Goal: Communication & Community: Answer question/provide support

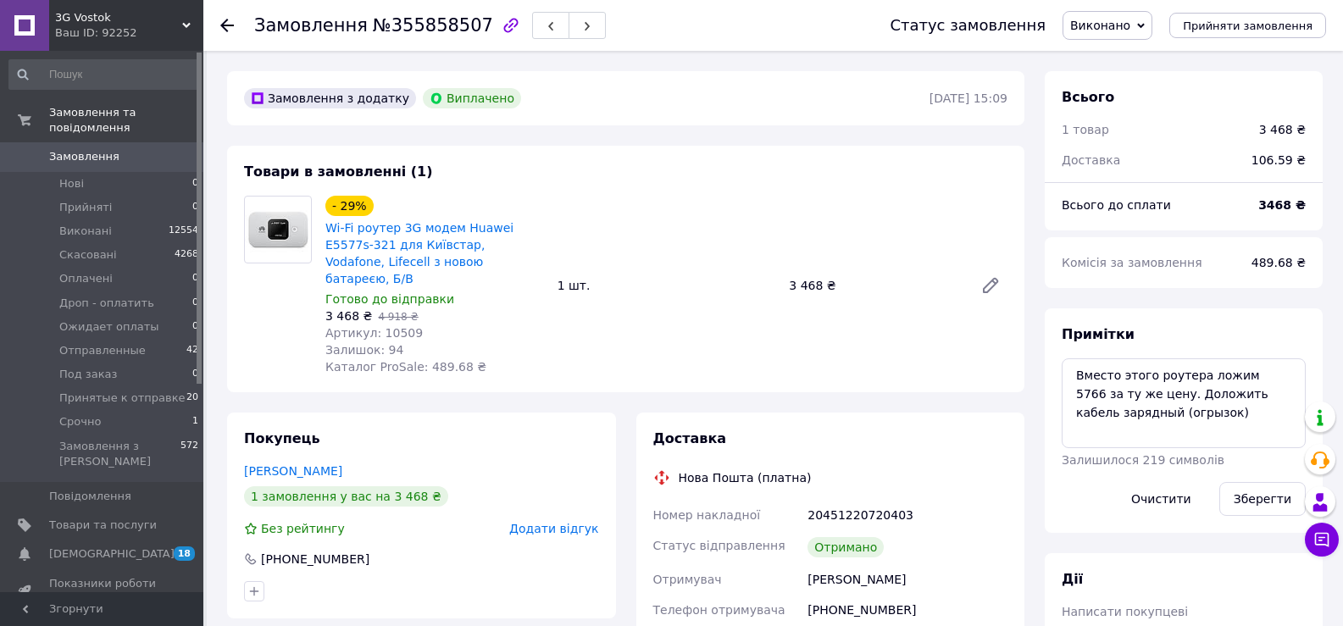
scroll to position [203, 0]
drag, startPoint x: 828, startPoint y: 596, endPoint x: 913, endPoint y: 599, distance: 85.6
click at [913, 599] on div "[PHONE_NUMBER]" at bounding box center [907, 610] width 207 height 31
click at [949, 535] on div "Отримано" at bounding box center [907, 547] width 207 height 34
drag, startPoint x: 810, startPoint y: 594, endPoint x: 913, endPoint y: 596, distance: 103.4
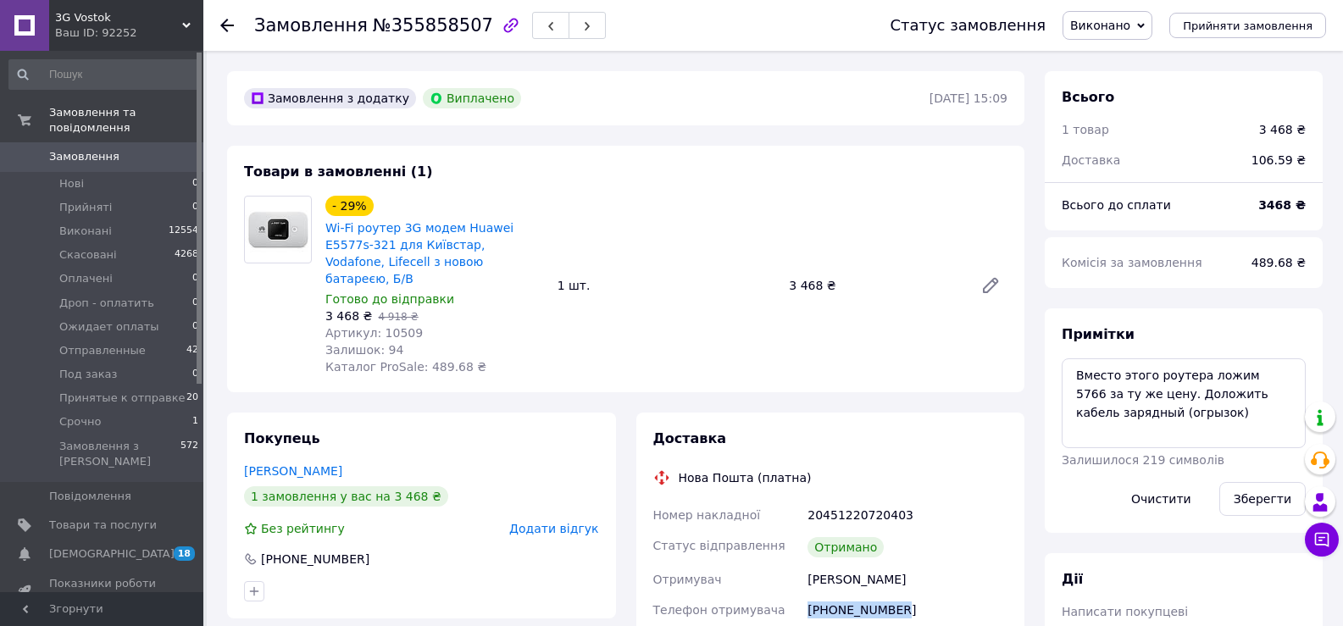
click at [913, 596] on div "[PHONE_NUMBER]" at bounding box center [907, 610] width 207 height 31
copy div "[PHONE_NUMBER]"
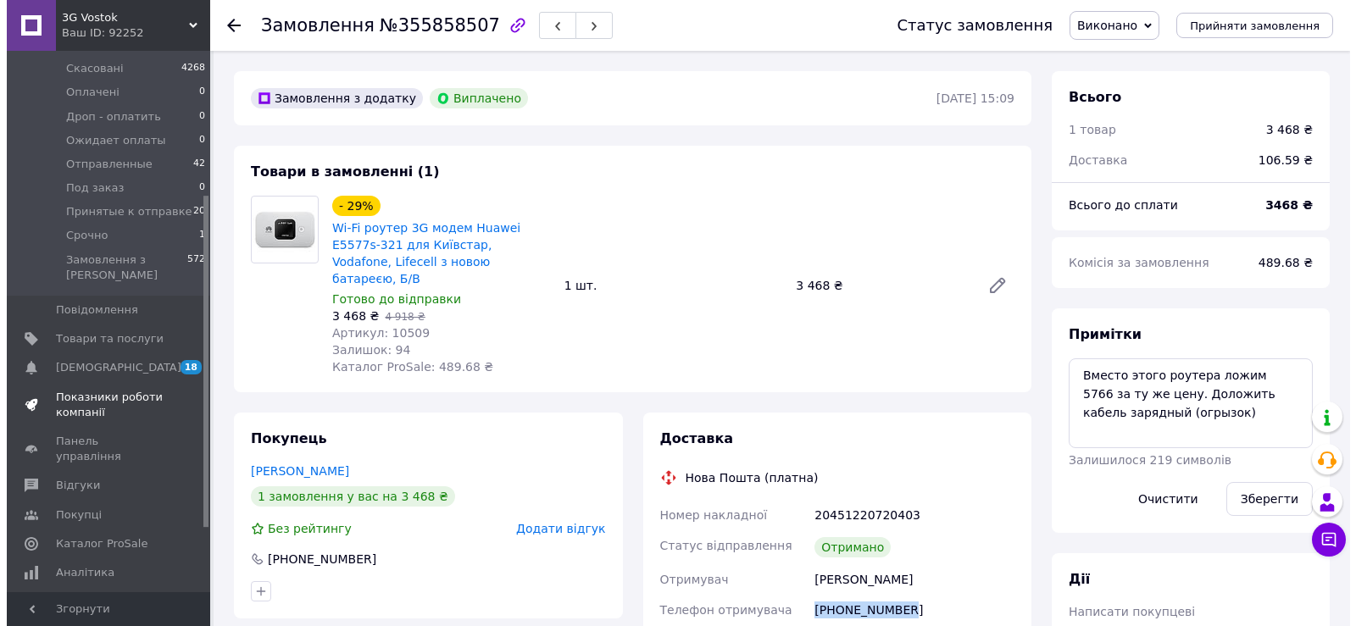
scroll to position [254, 0]
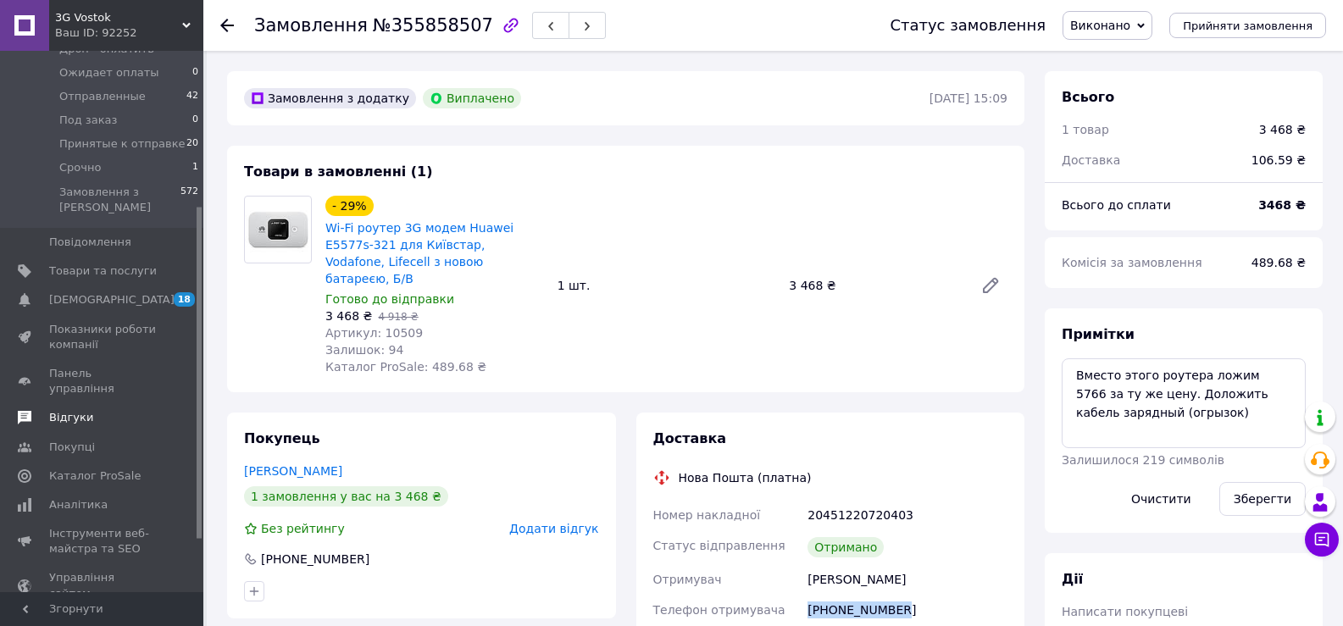
click at [74, 410] on span "Відгуки" at bounding box center [71, 417] width 44 height 15
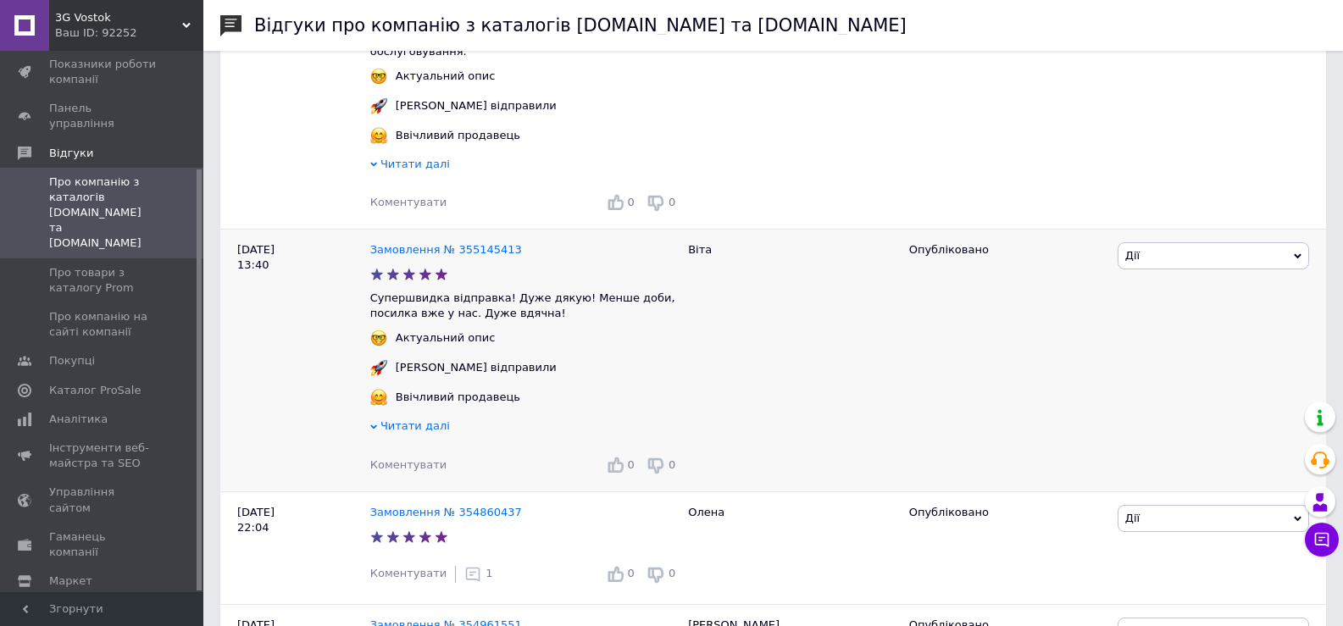
scroll to position [1525, 0]
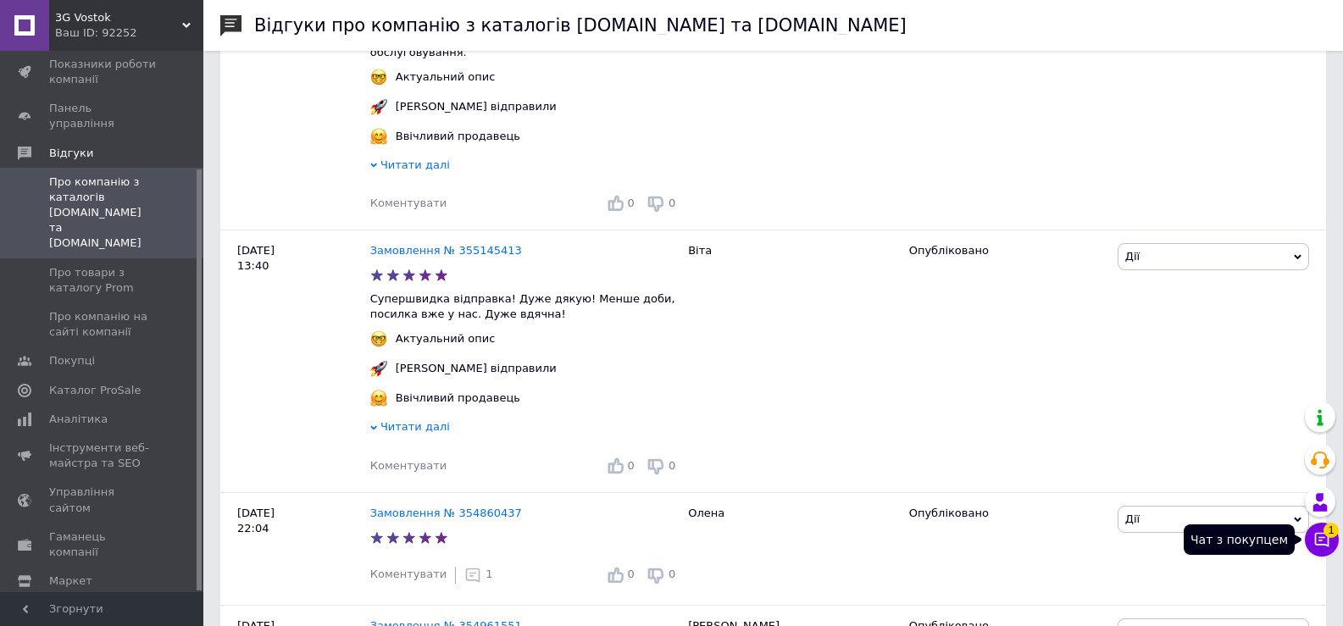
click at [1323, 544] on icon at bounding box center [1322, 540] width 14 height 14
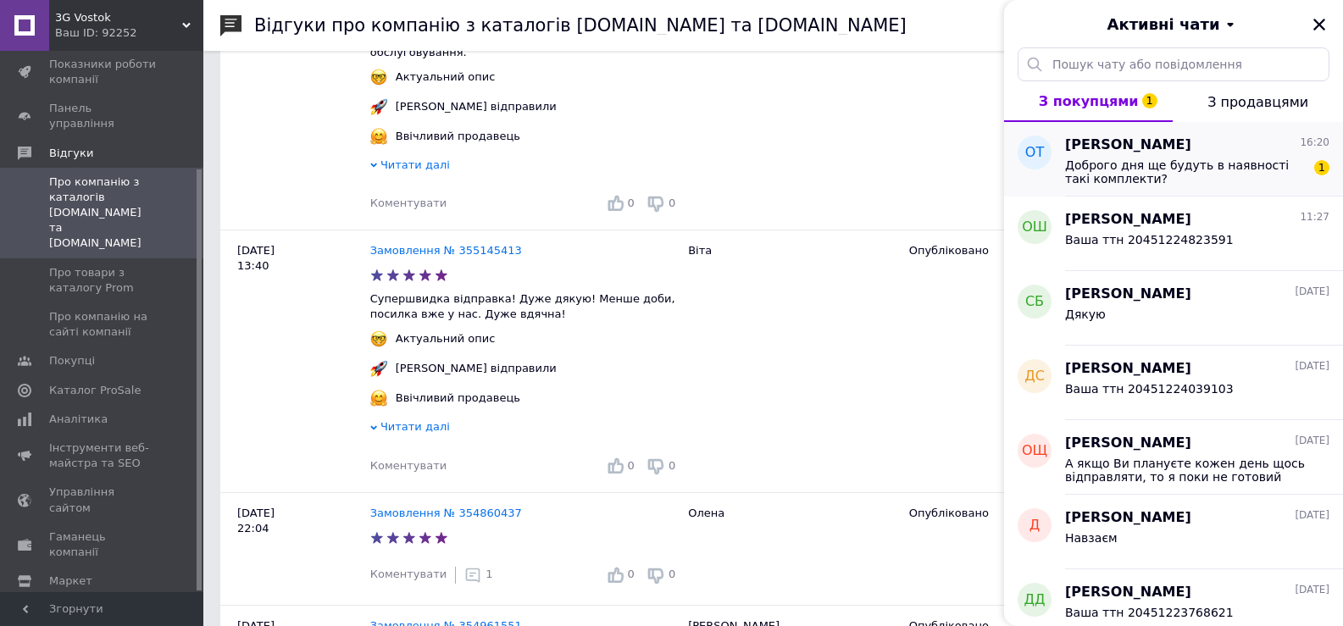
click at [1223, 145] on div "Олександр Терехов 16:20" at bounding box center [1197, 145] width 264 height 19
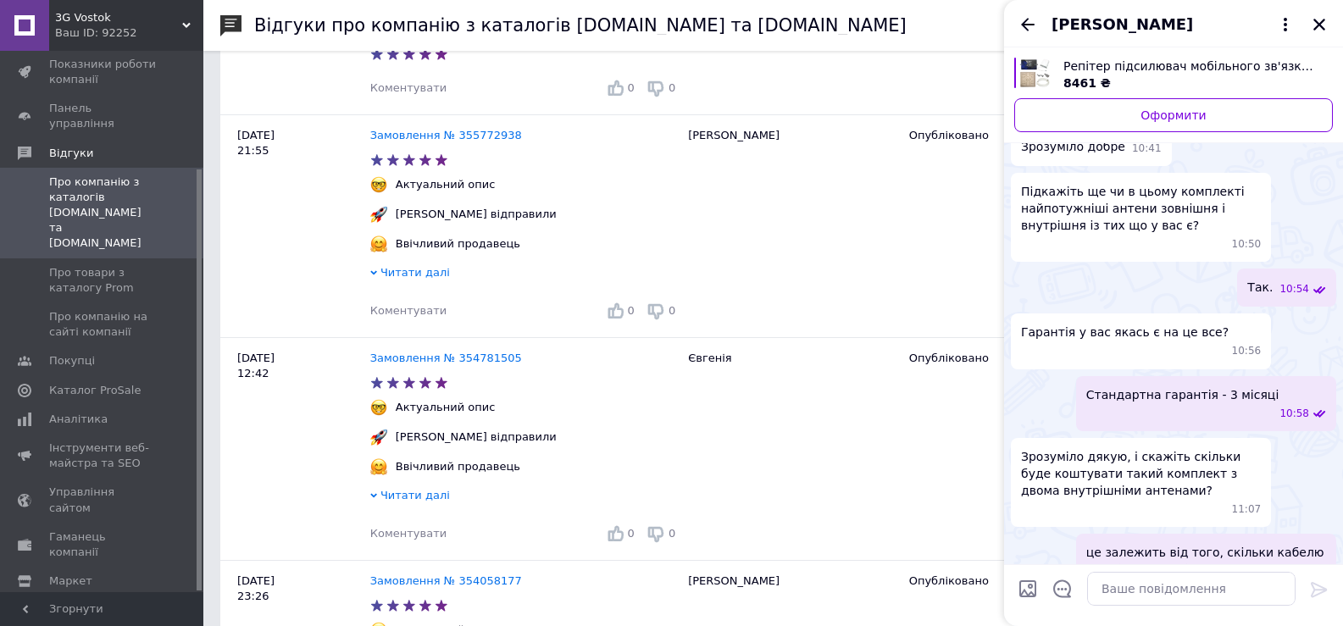
scroll to position [169, 0]
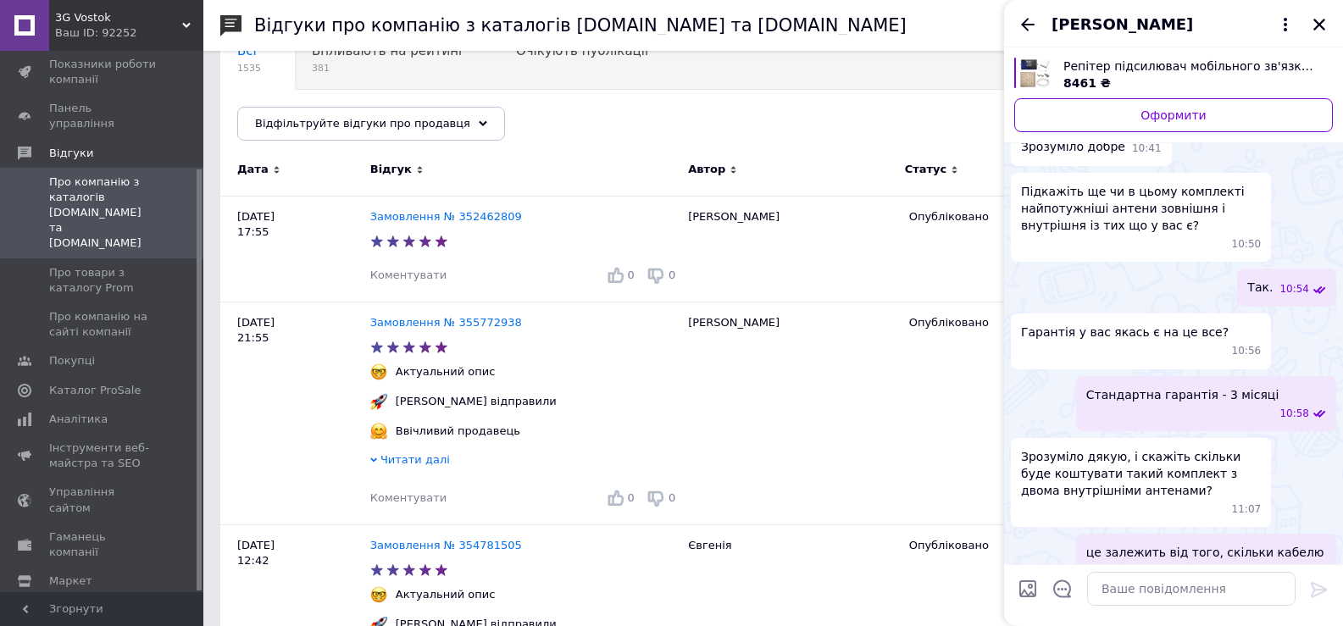
click at [1165, 64] on span "Репітер підсилювач мобільного зв'язку і інтернету Lintratek KW20L-GDWL GSM 3G 4…" at bounding box center [1191, 66] width 256 height 17
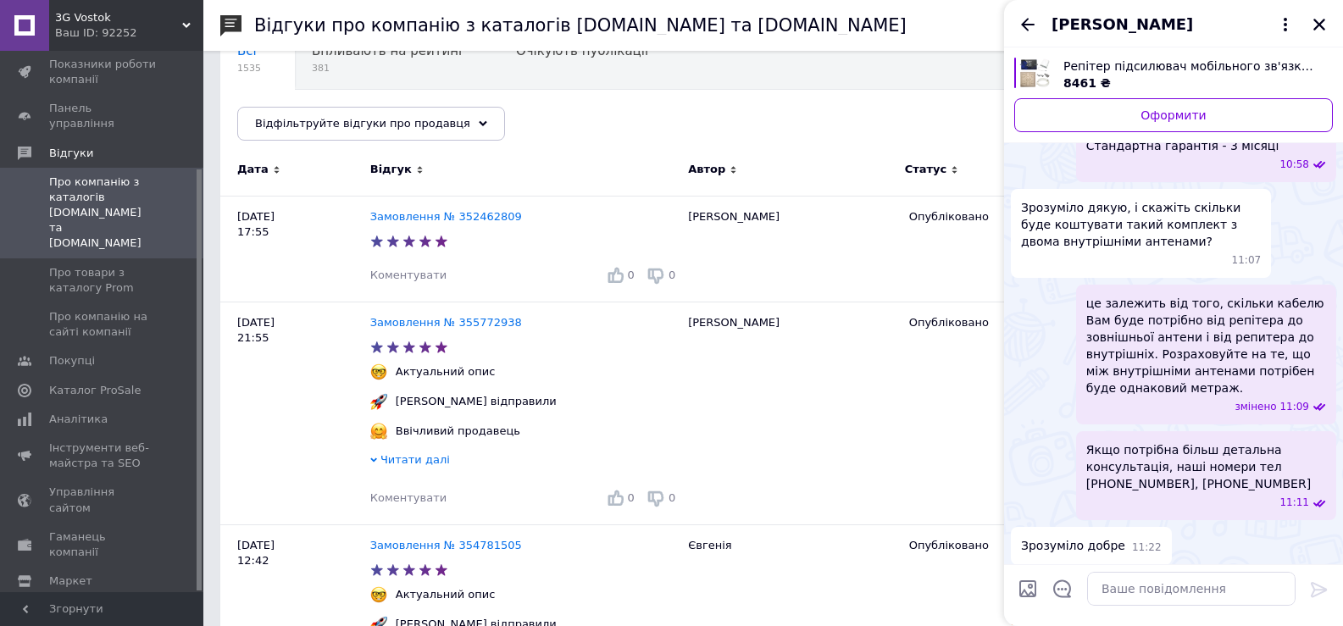
scroll to position [946, 0]
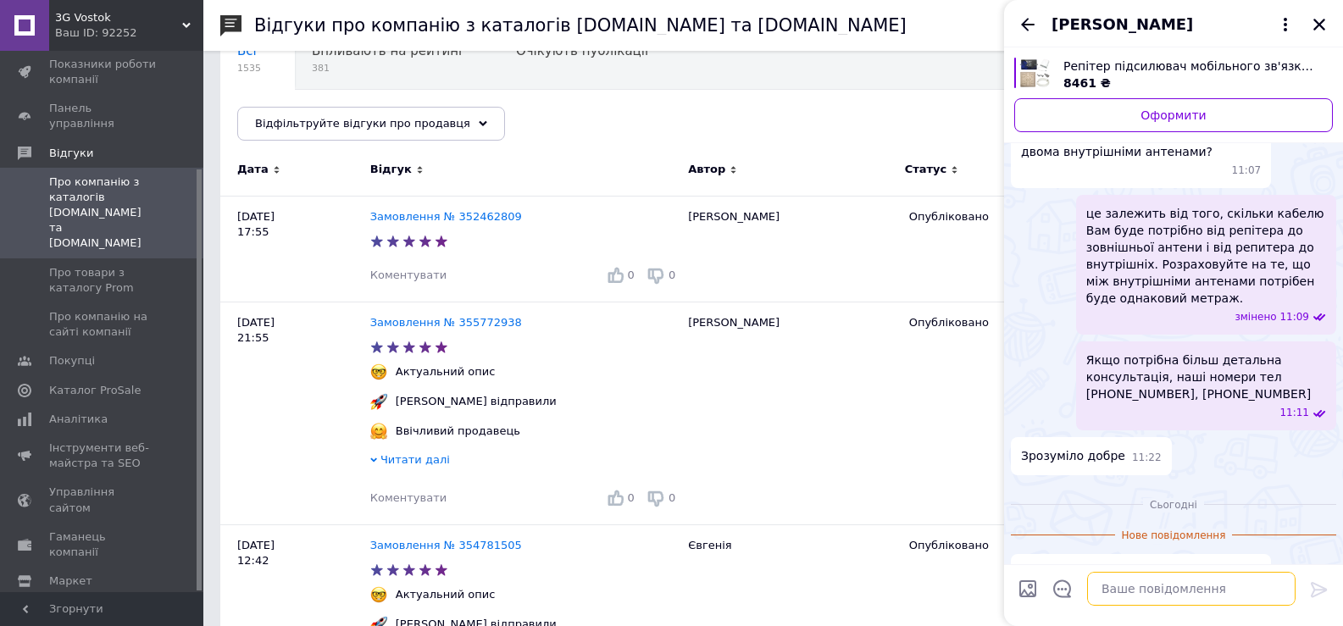
click at [1112, 591] on textarea at bounding box center [1191, 589] width 208 height 34
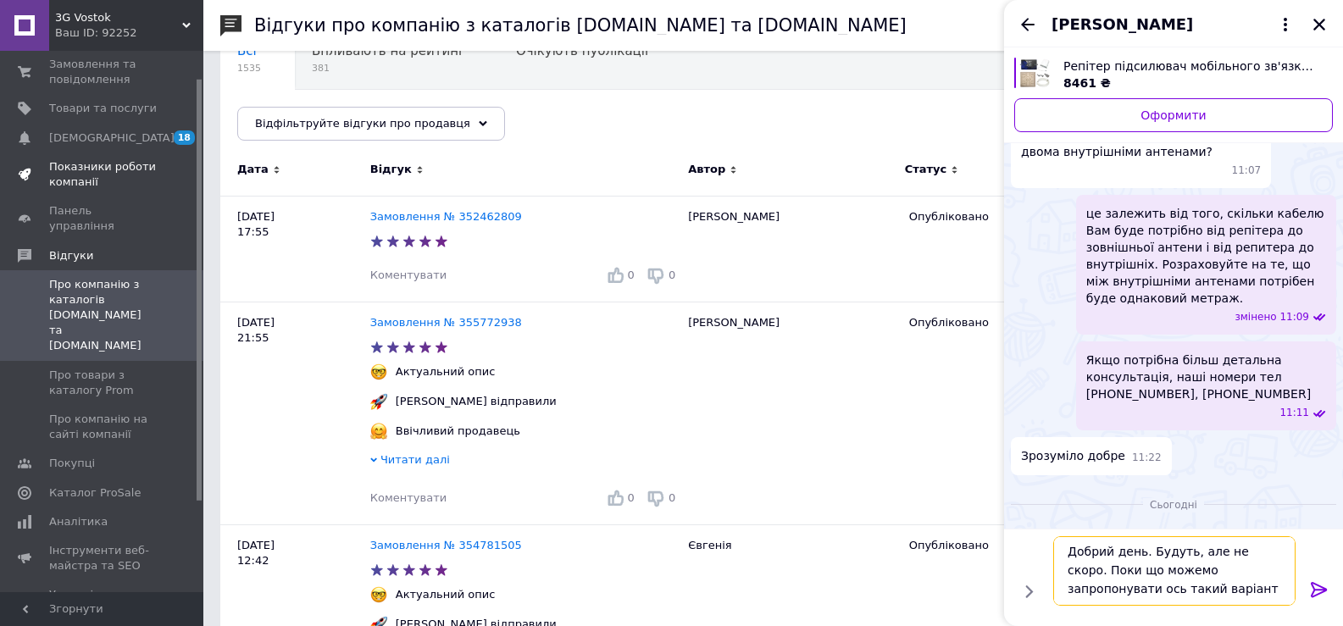
scroll to position [0, 0]
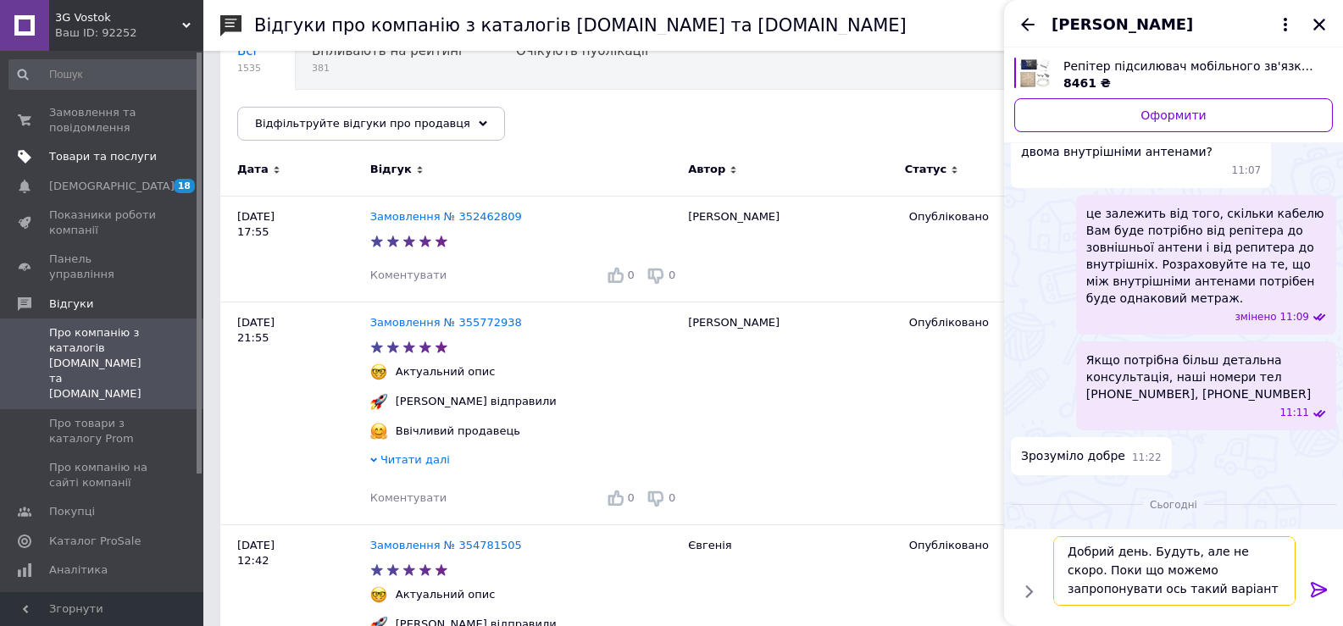
type textarea "Добрий день. Будуть, але не скоро. Поки що можемо запропонувати ось такий варіа…"
click at [106, 156] on span "Товари та послуги" at bounding box center [103, 156] width 108 height 15
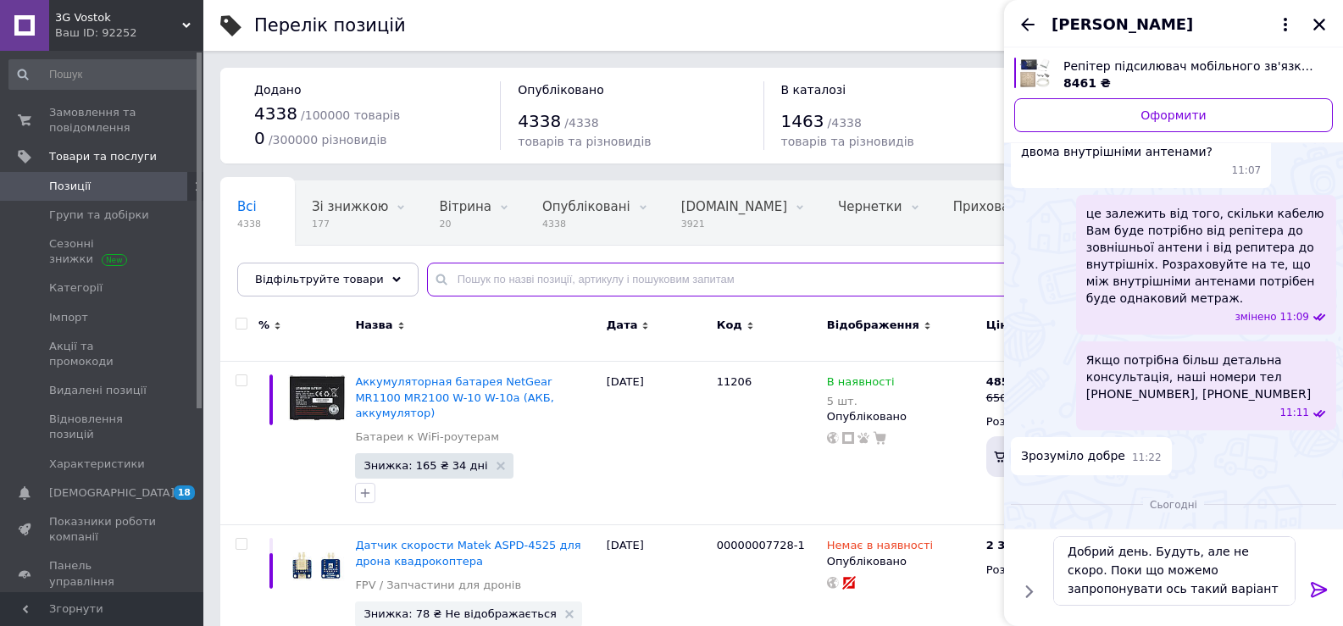
click at [469, 280] on input "text" at bounding box center [868, 280] width 882 height 34
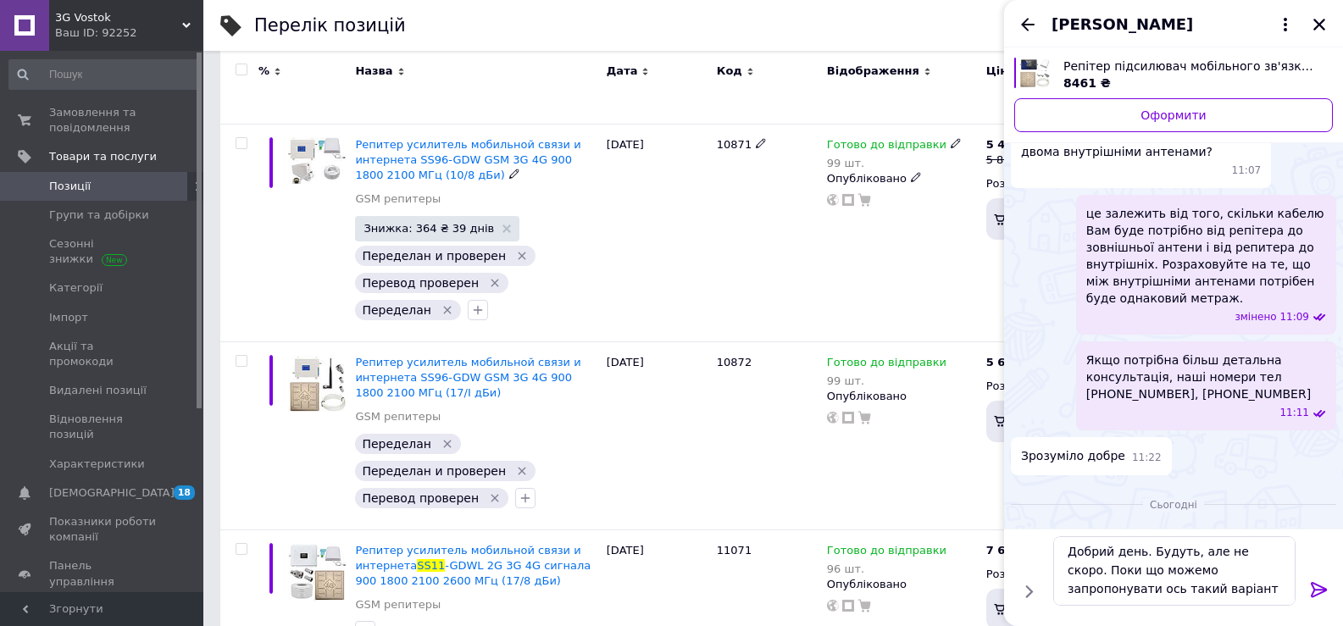
scroll to position [3074, 0]
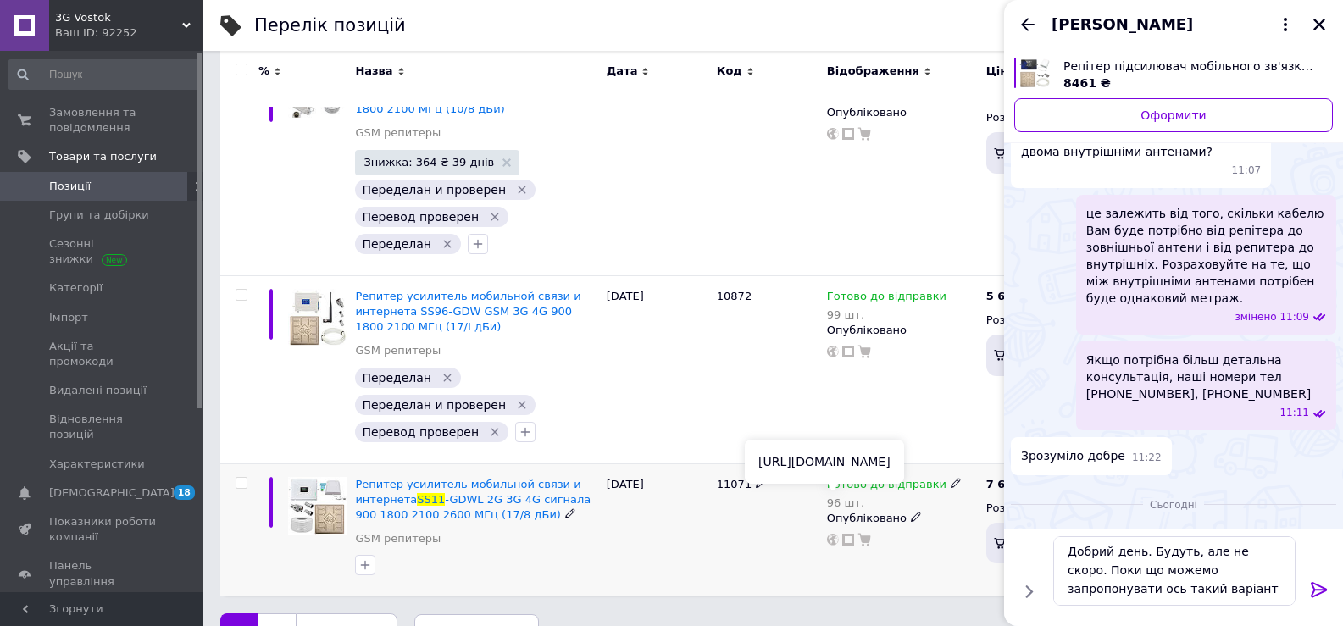
type input "SS11"
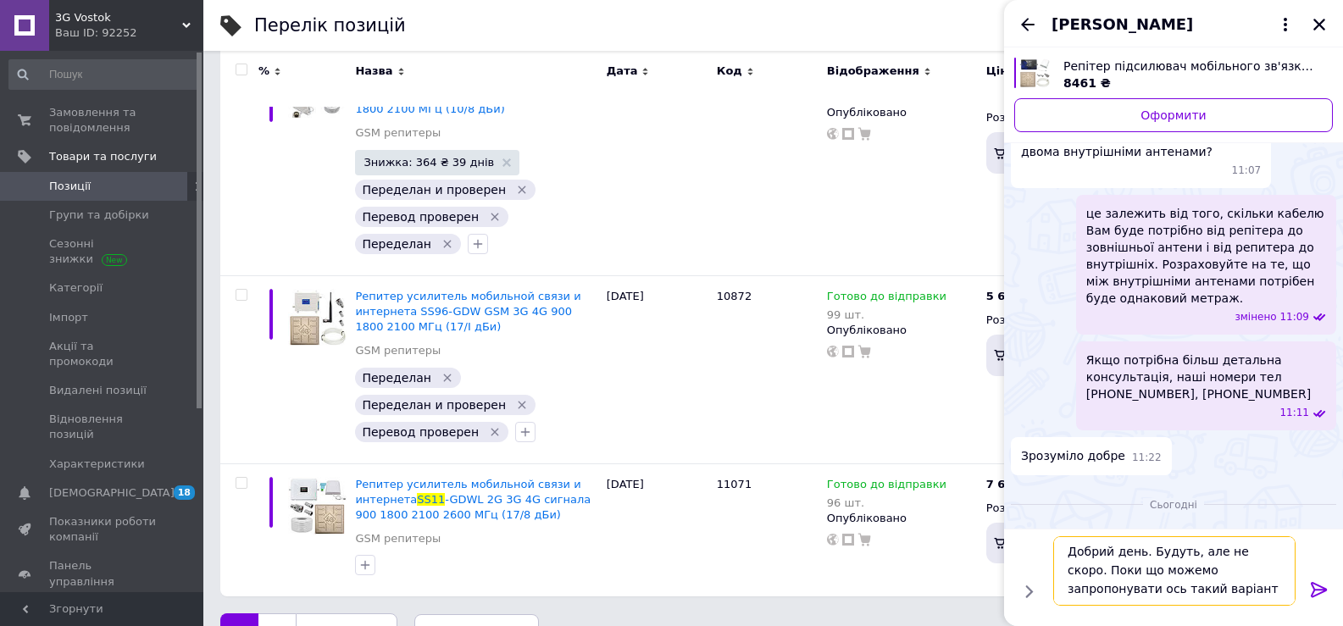
click at [1146, 590] on textarea "Добрий день. Будуть, але не скоро. Поки що можемо запропонувати ось такий варіа…" at bounding box center [1174, 570] width 242 height 69
click at [1317, 591] on icon at bounding box center [1319, 590] width 20 height 20
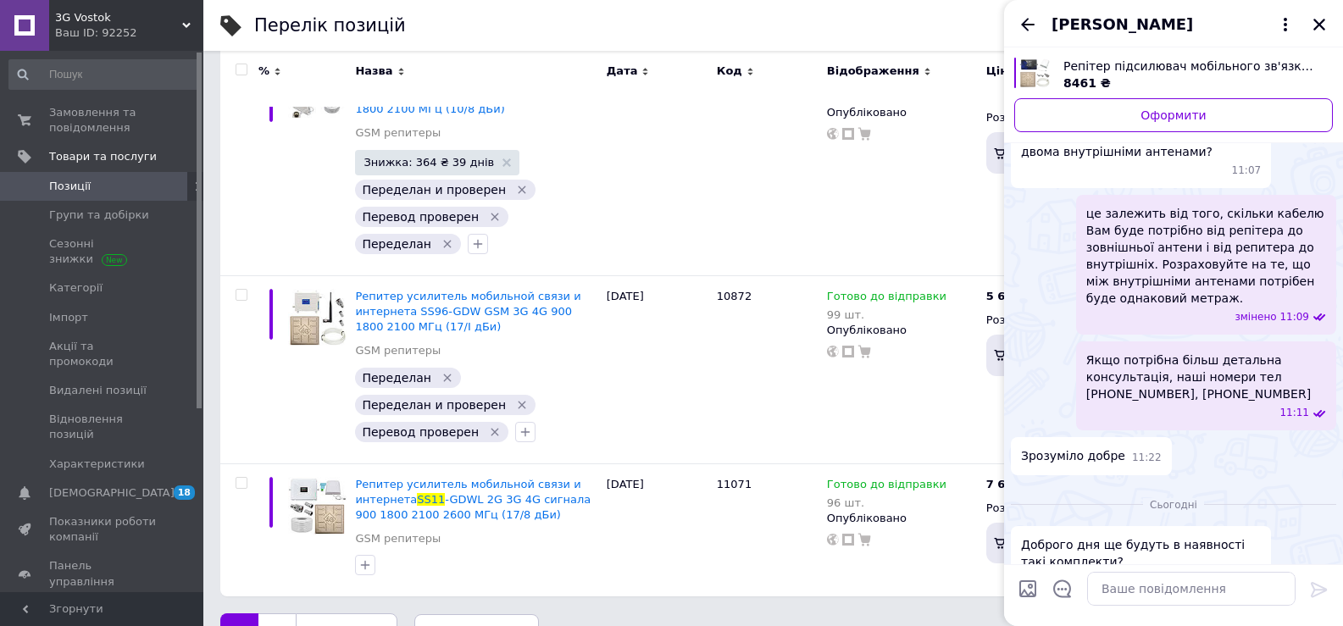
scroll to position [1015, 0]
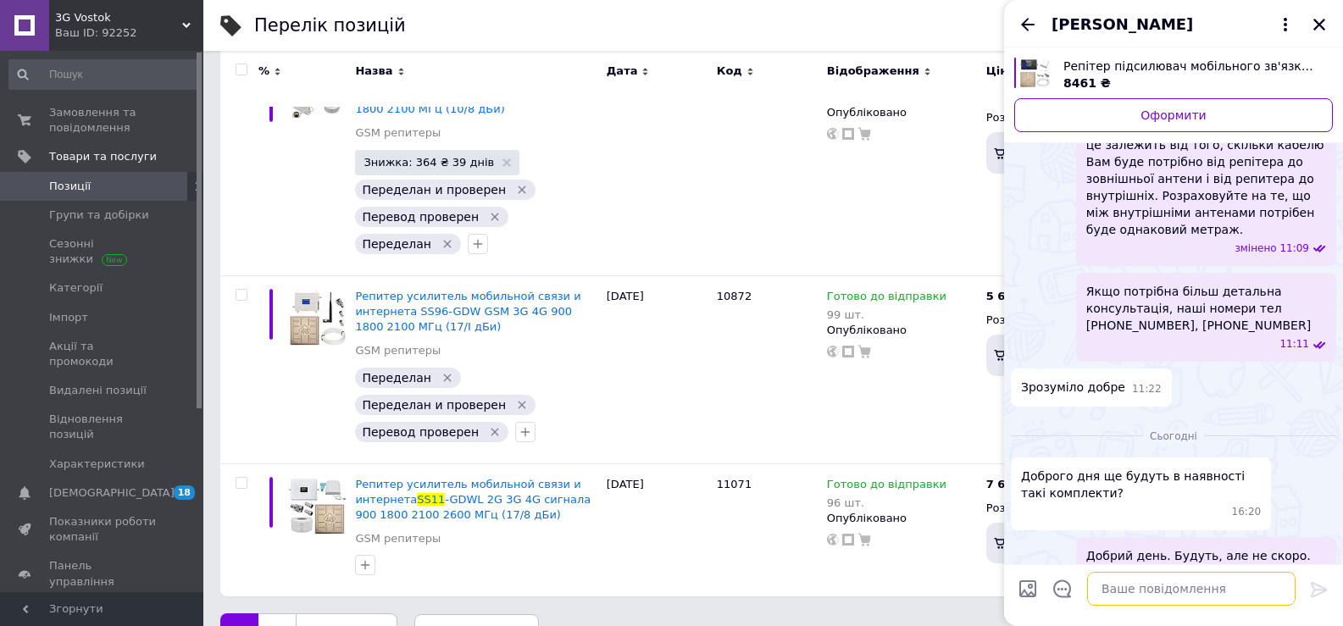
paste textarea "[URL][DOMAIN_NAME]"
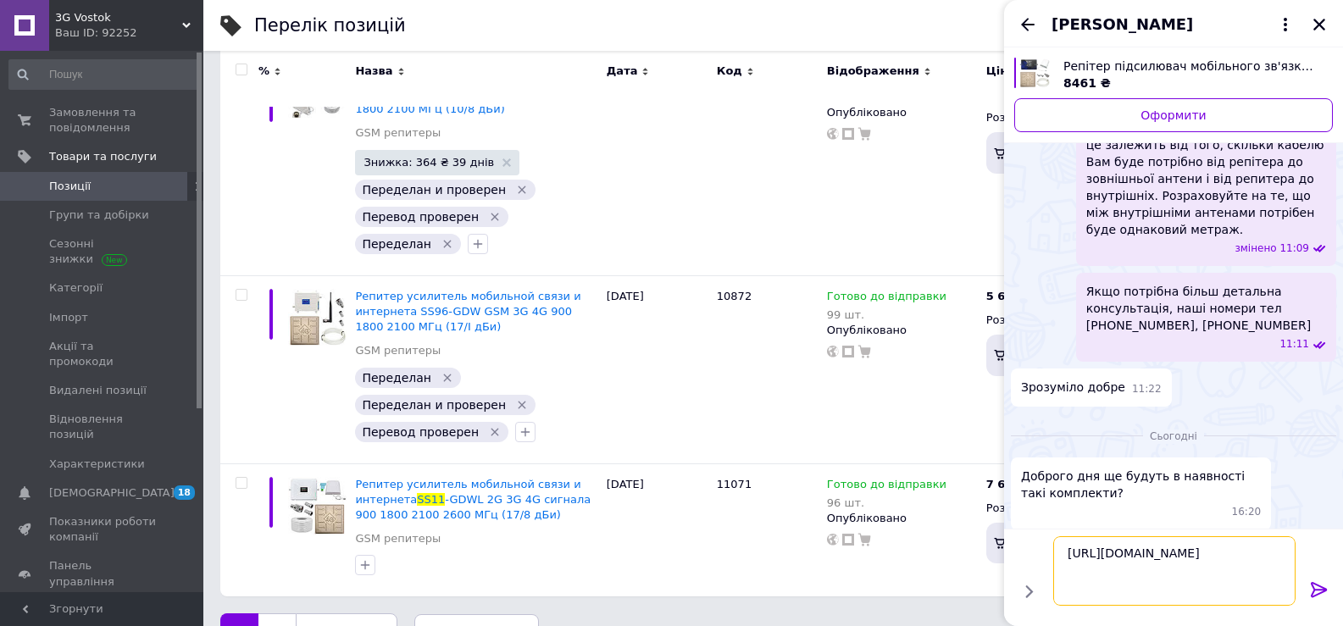
type textarea "[URL][DOMAIN_NAME]"
click at [1320, 587] on icon at bounding box center [1319, 590] width 20 height 20
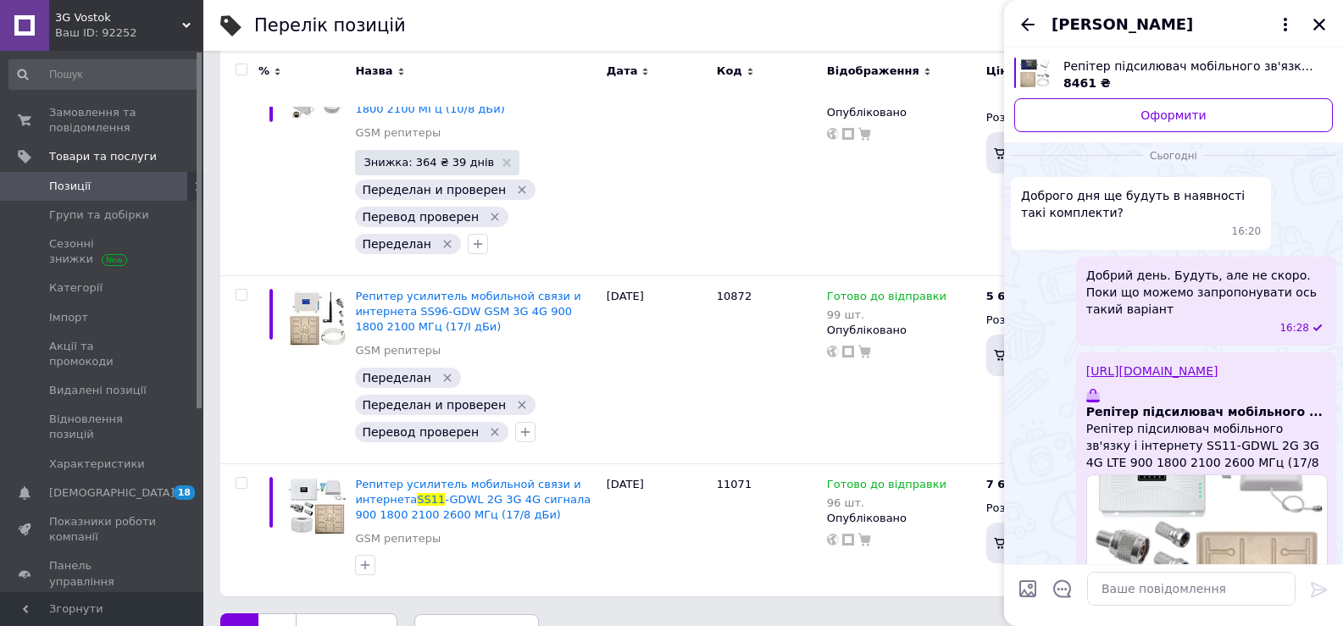
scroll to position [1301, 0]
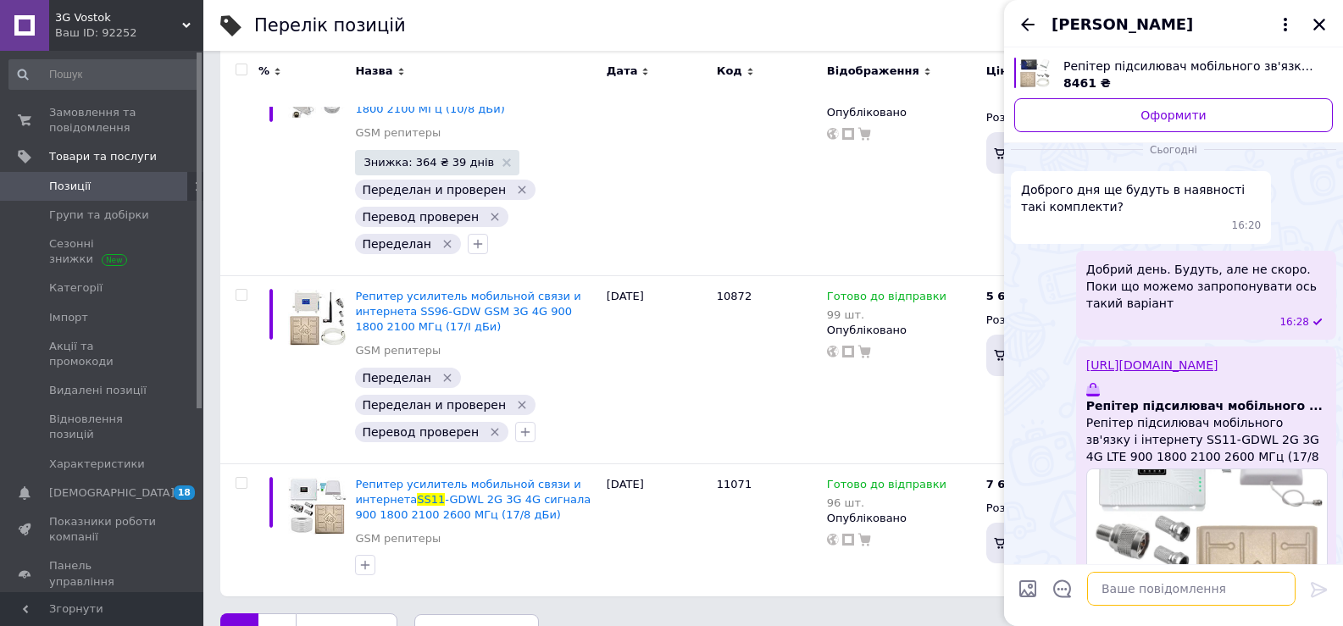
click at [1126, 584] on textarea at bounding box center [1191, 589] width 208 height 34
type textarea "Z"
click at [1206, 592] on textarea "Якщо ж потрібен саме Li ntratek" at bounding box center [1174, 589] width 242 height 34
click at [1248, 587] on textarea "Якщо ж потрібен саме Lintratek" at bounding box center [1174, 589] width 242 height 34
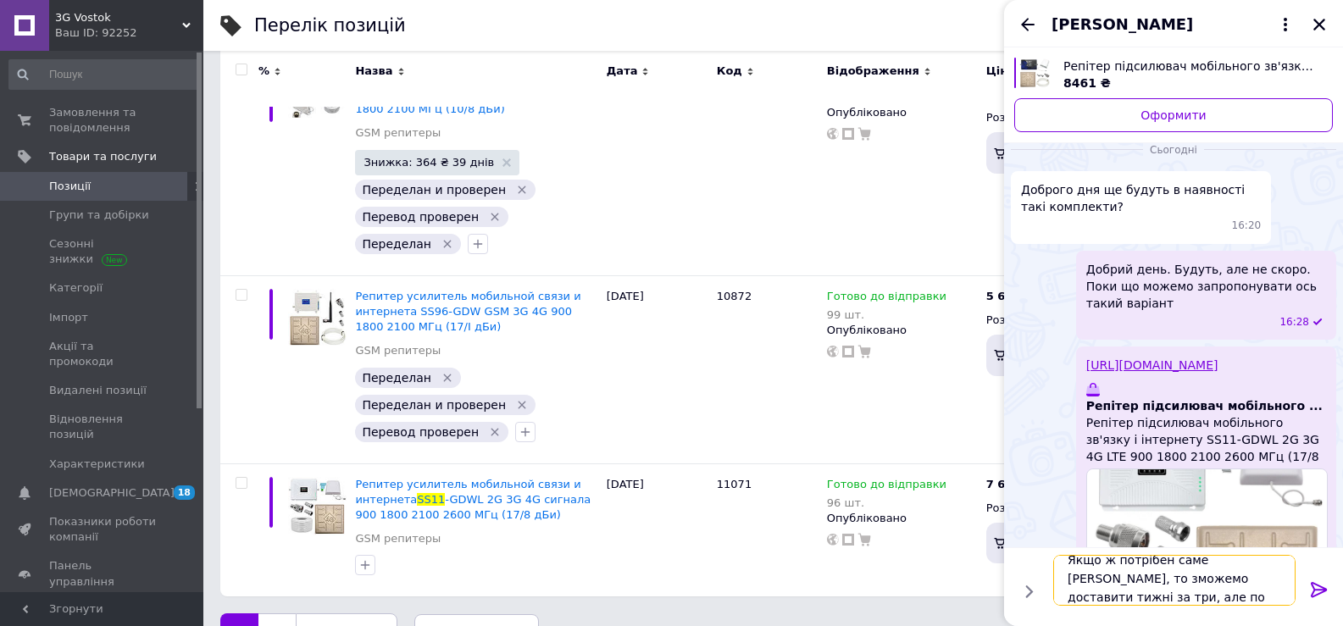
scroll to position [2, 0]
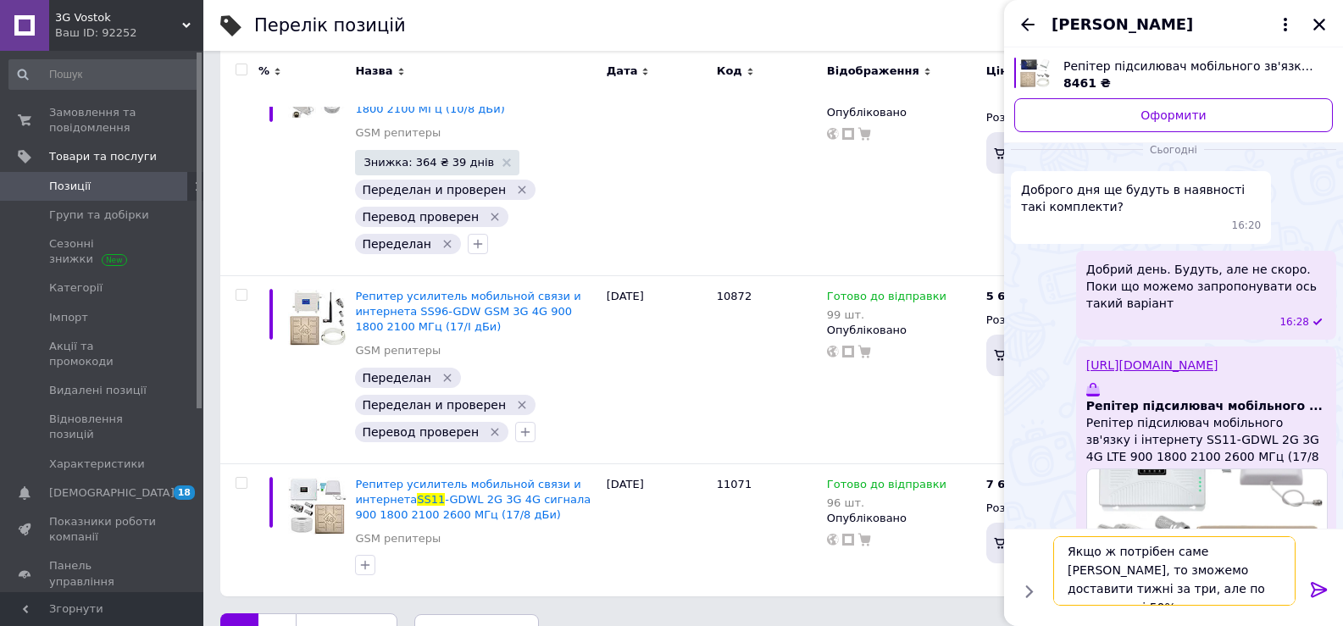
type textarea "Якщо ж потрібен саме [PERSON_NAME], то зможемо доставити тижні за три, але по п…"
click at [1324, 589] on icon at bounding box center [1319, 589] width 16 height 15
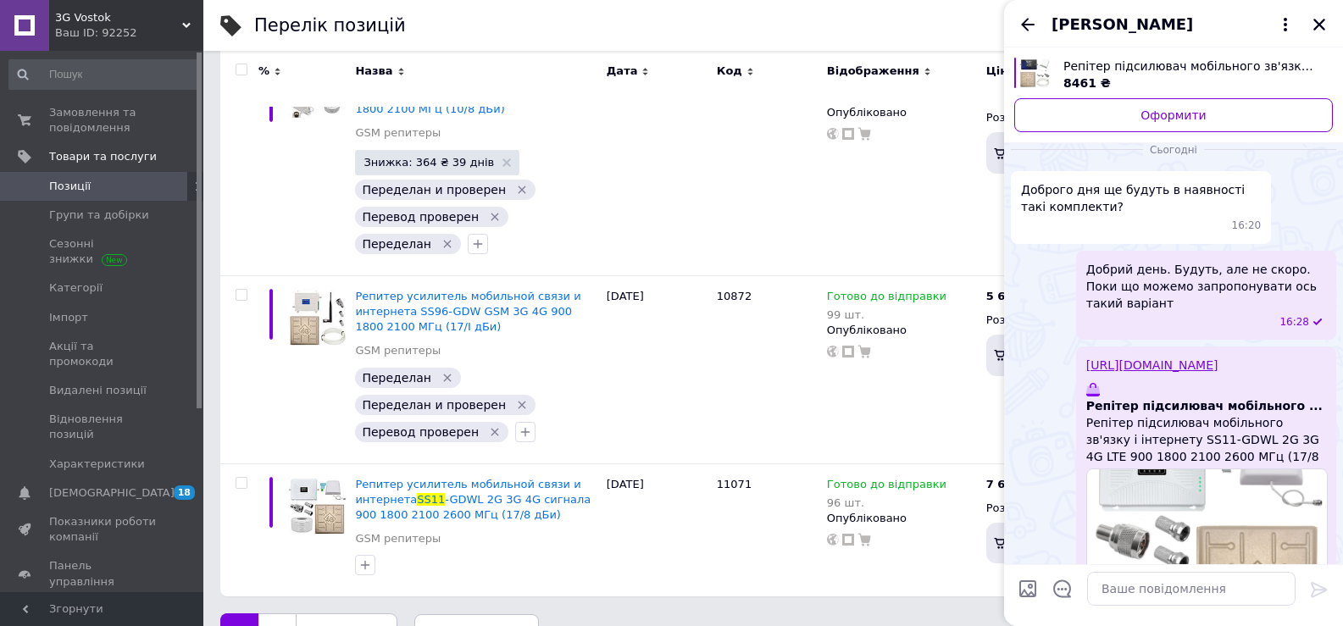
scroll to position [1397, 0]
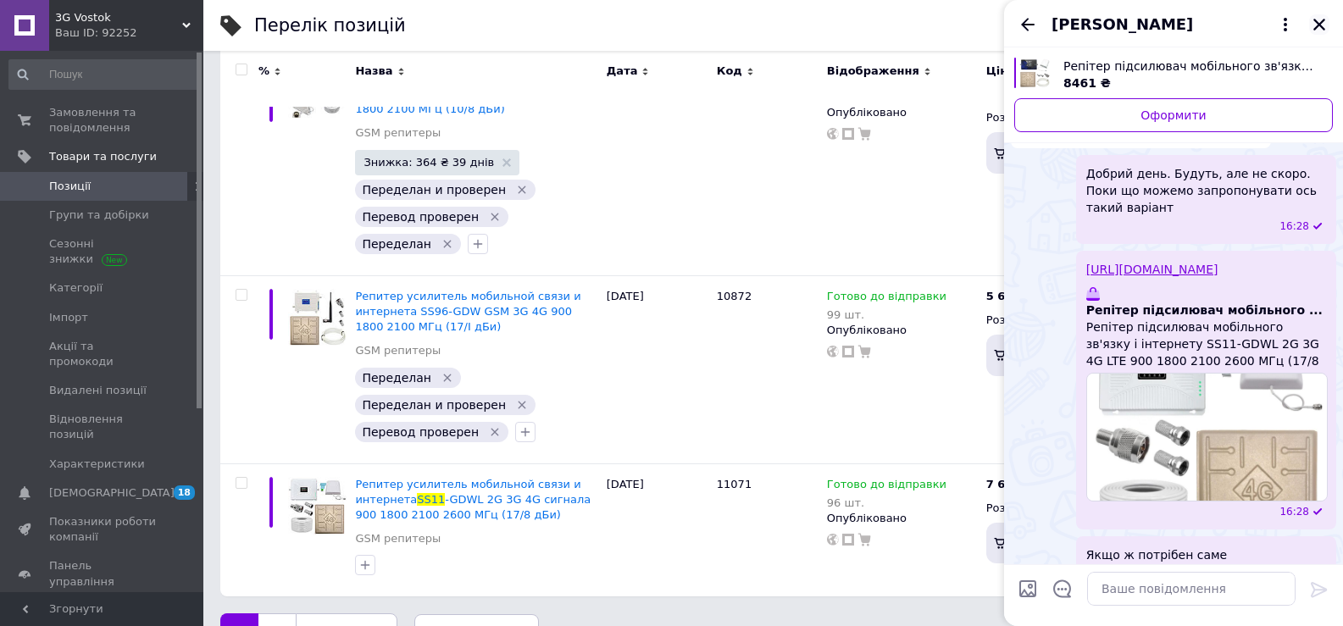
click at [1317, 25] on icon "Закрити" at bounding box center [1319, 24] width 15 height 15
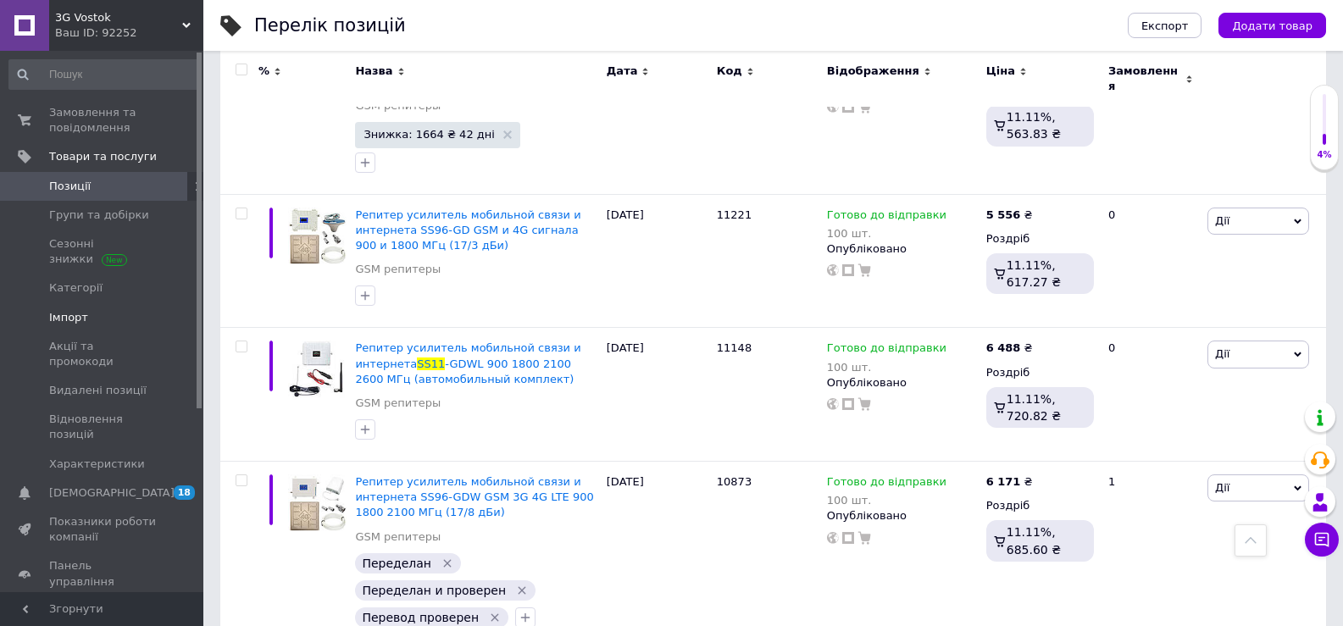
scroll to position [2481, 0]
click at [62, 109] on span "Замовлення та повідомлення" at bounding box center [103, 120] width 108 height 31
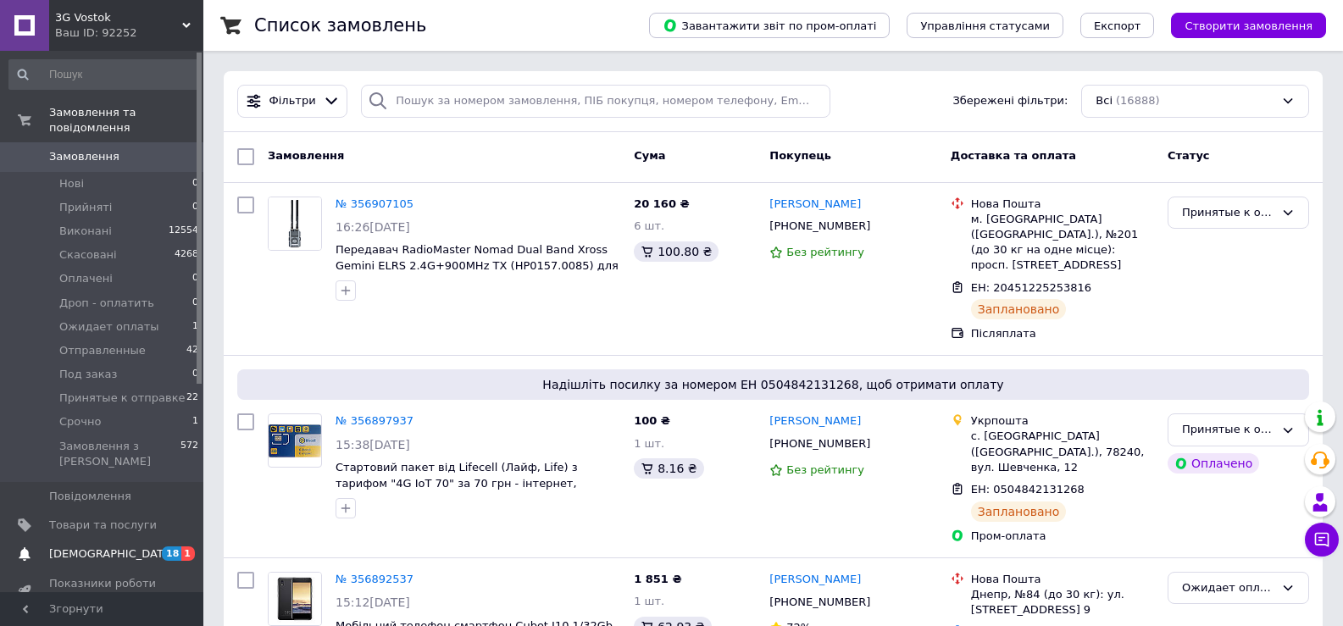
click at [67, 546] on span "[DEMOGRAPHIC_DATA]" at bounding box center [111, 553] width 125 height 15
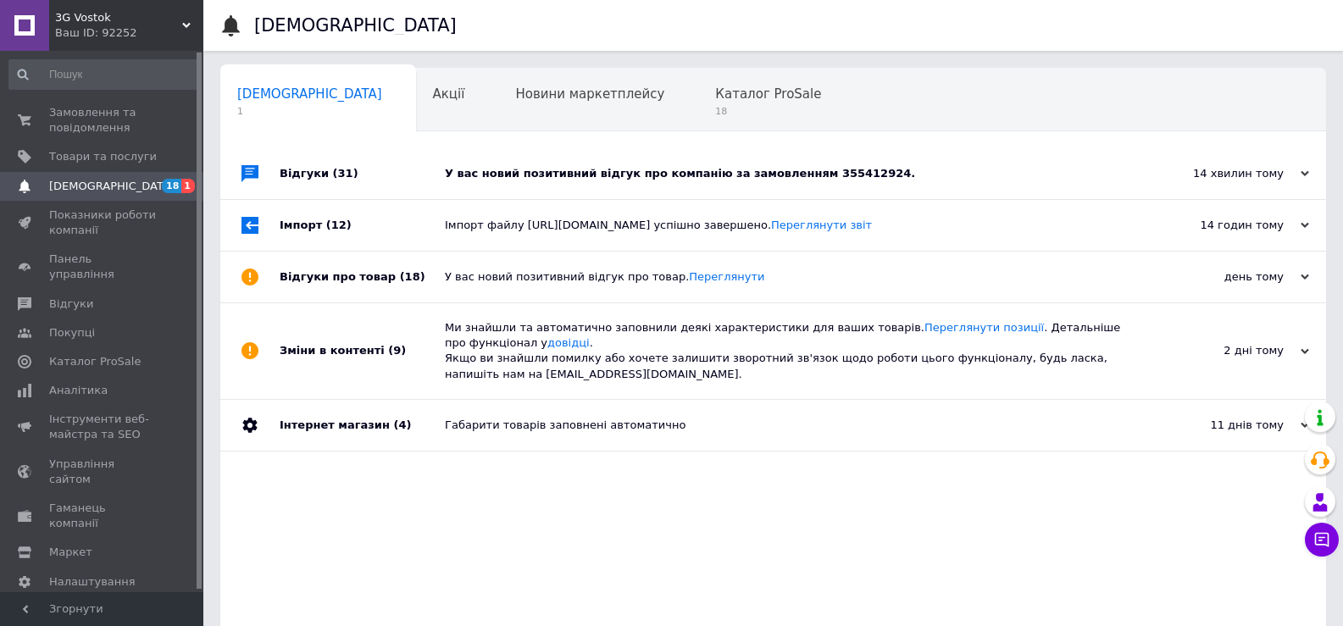
click at [848, 164] on div "У вас новий позитивний відгук про компанію за замовленням 355412924." at bounding box center [792, 173] width 695 height 51
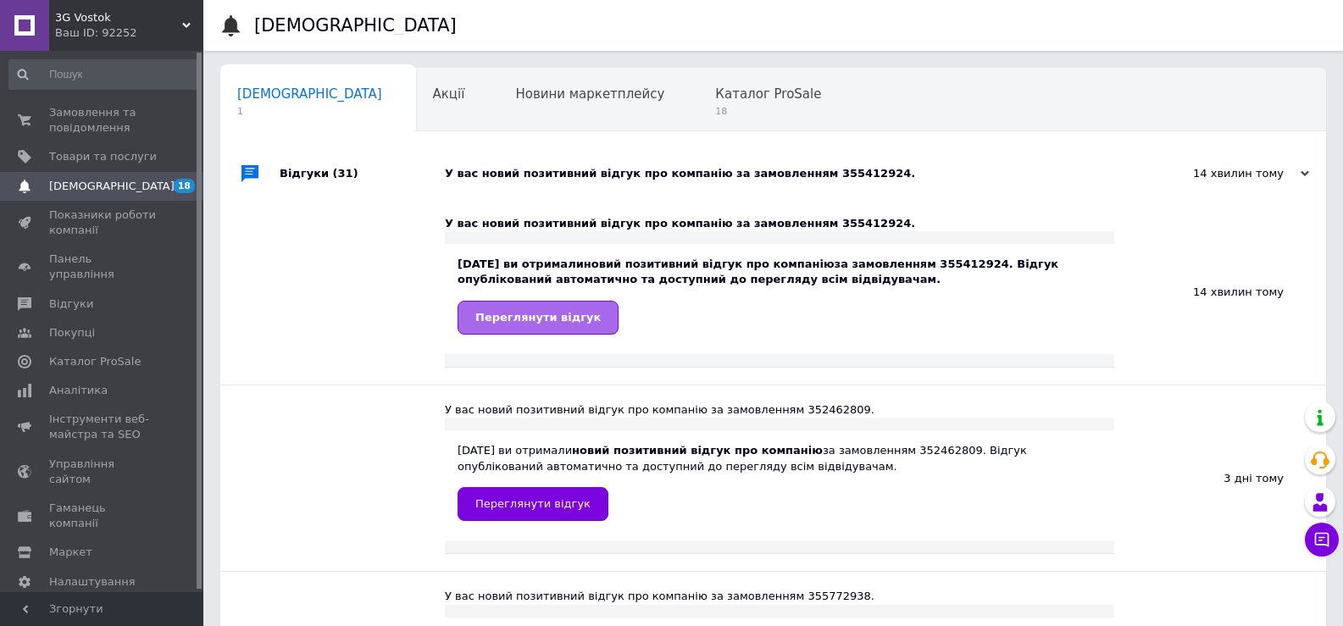
click at [548, 317] on span "Переглянути відгук" at bounding box center [537, 317] width 125 height 13
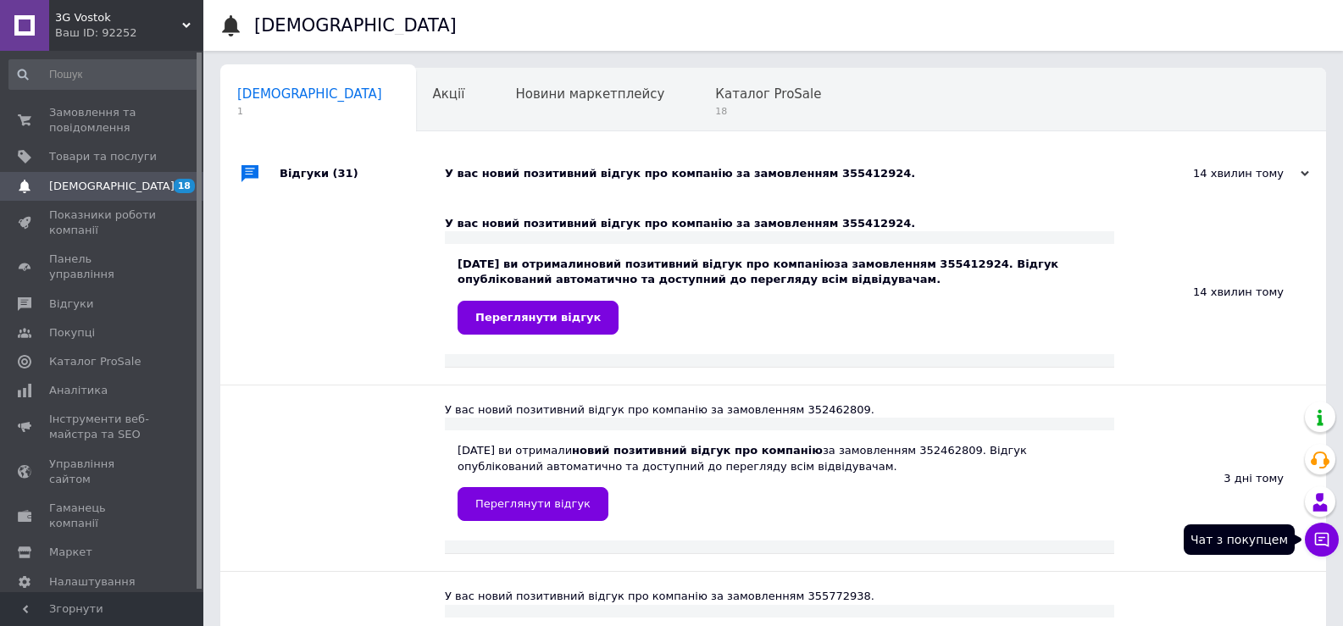
click at [1320, 536] on icon at bounding box center [1321, 539] width 17 height 17
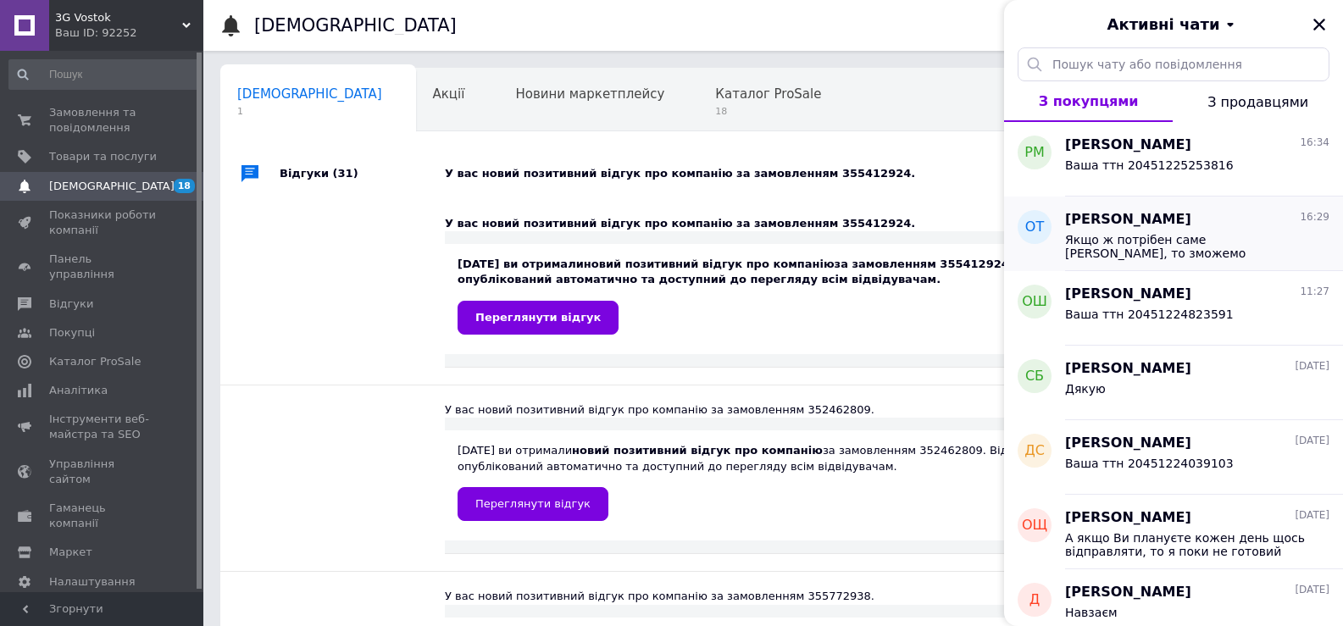
click at [1232, 230] on div "Якщо ж потрібен саме [PERSON_NAME], то зможемо доставити тижні за три, але по п…" at bounding box center [1197, 245] width 264 height 31
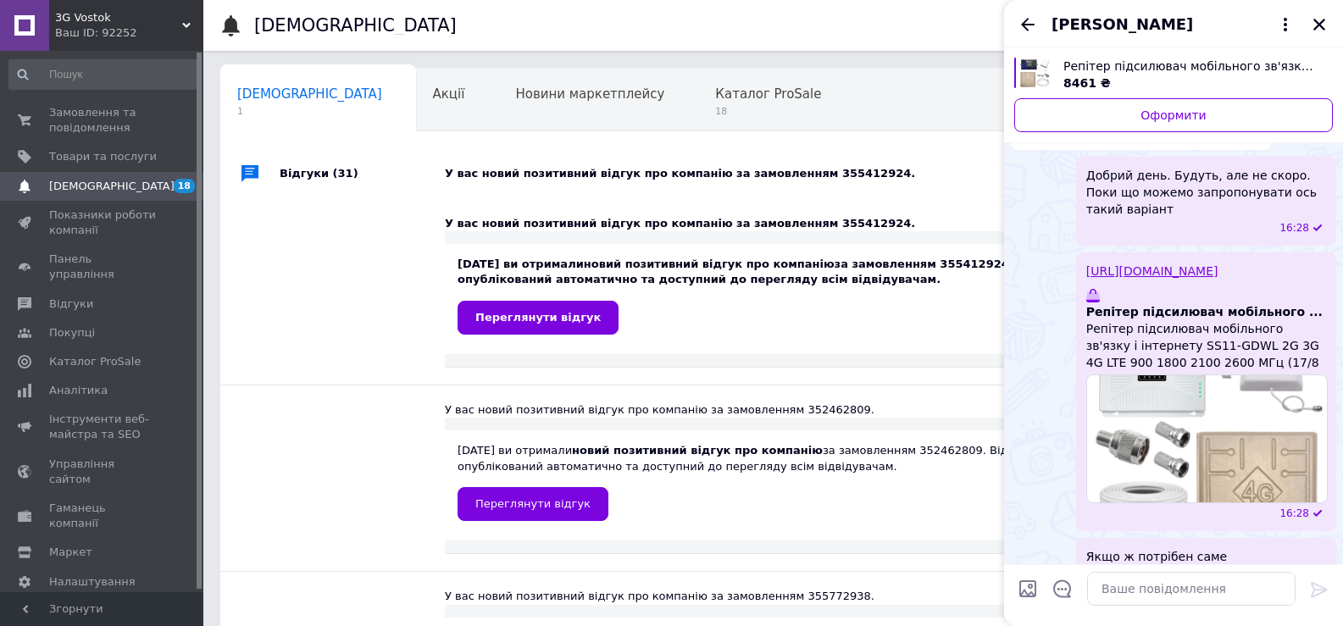
scroll to position [1397, 0]
click at [1206, 263] on link "[URL][DOMAIN_NAME]" at bounding box center [1152, 270] width 132 height 14
click at [1316, 21] on icon "Закрити" at bounding box center [1319, 25] width 12 height 12
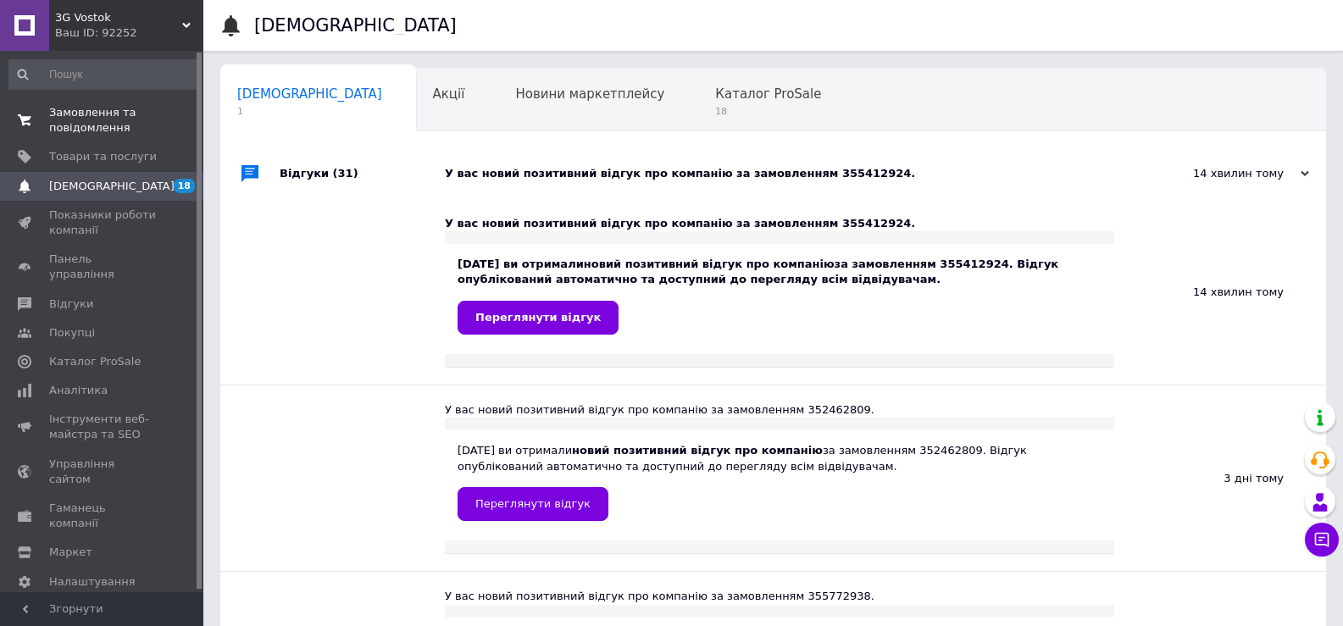
click at [83, 119] on span "Замовлення та повідомлення" at bounding box center [103, 120] width 108 height 31
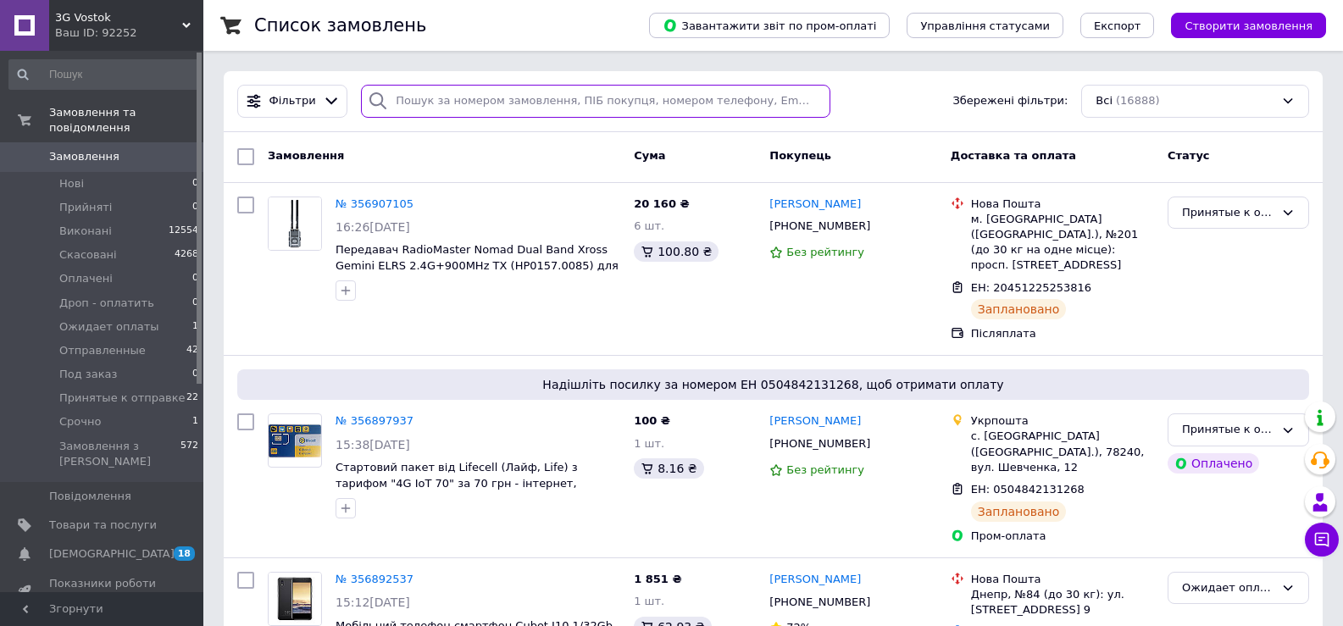
click at [417, 100] on input "search" at bounding box center [595, 101] width 469 height 33
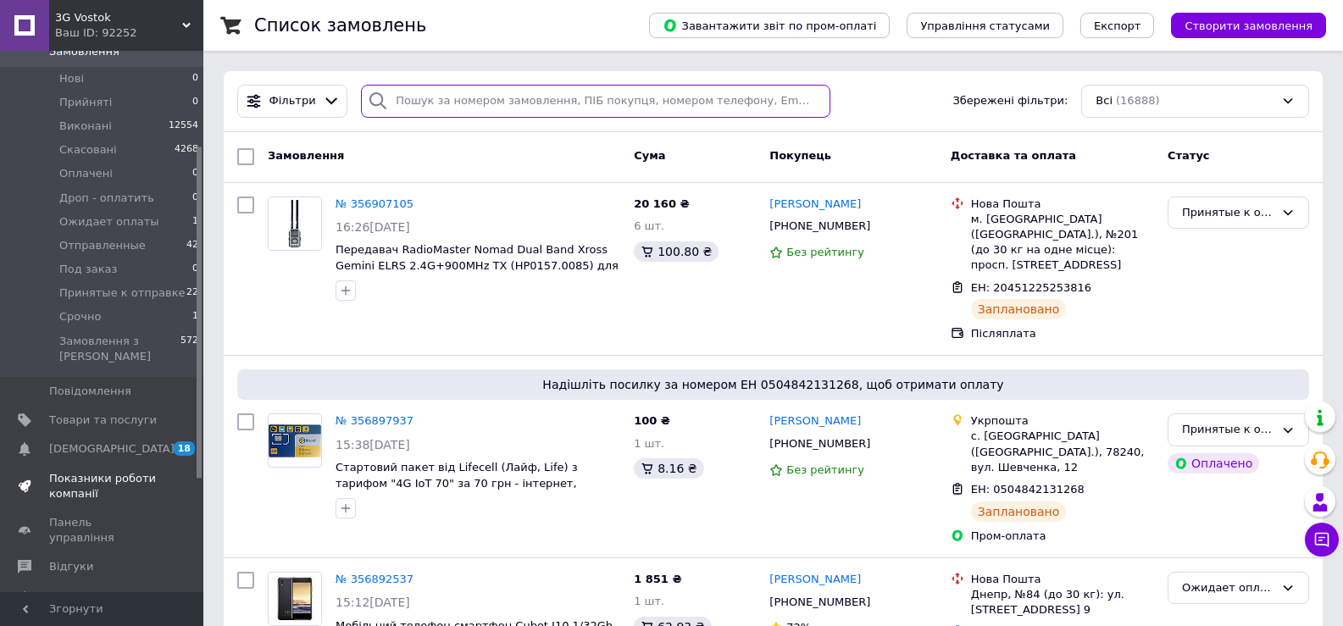
scroll to position [169, 0]
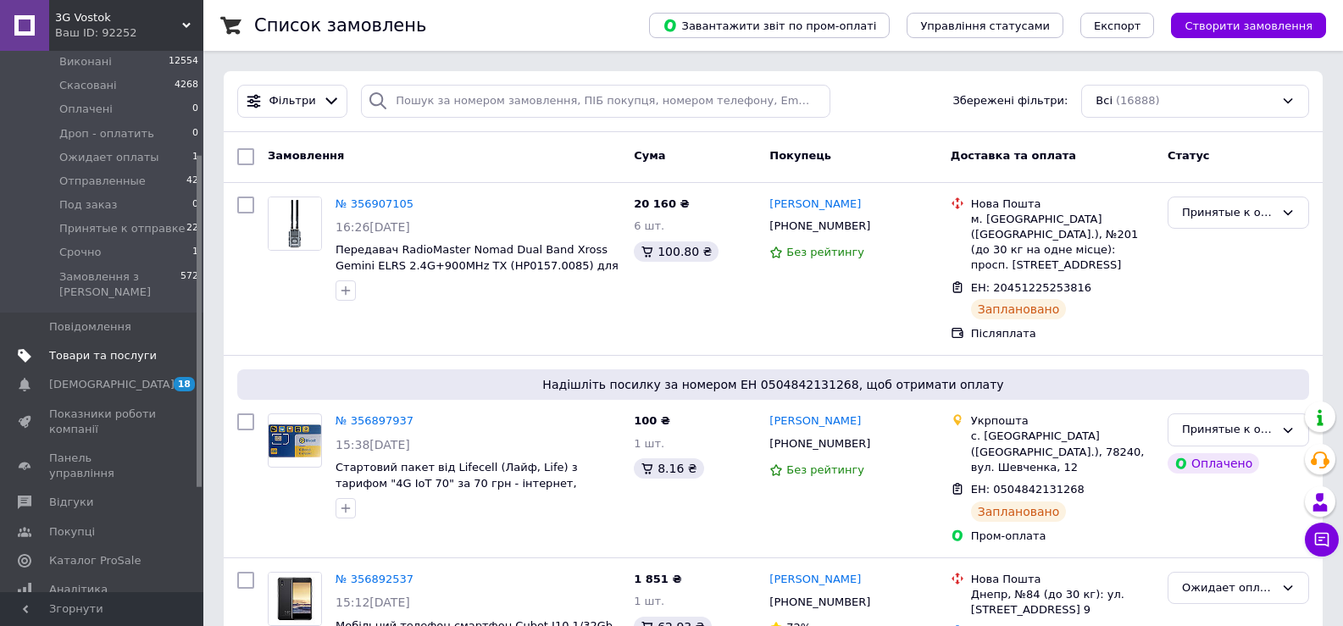
click at [92, 348] on span "Товари та послуги" at bounding box center [103, 355] width 108 height 15
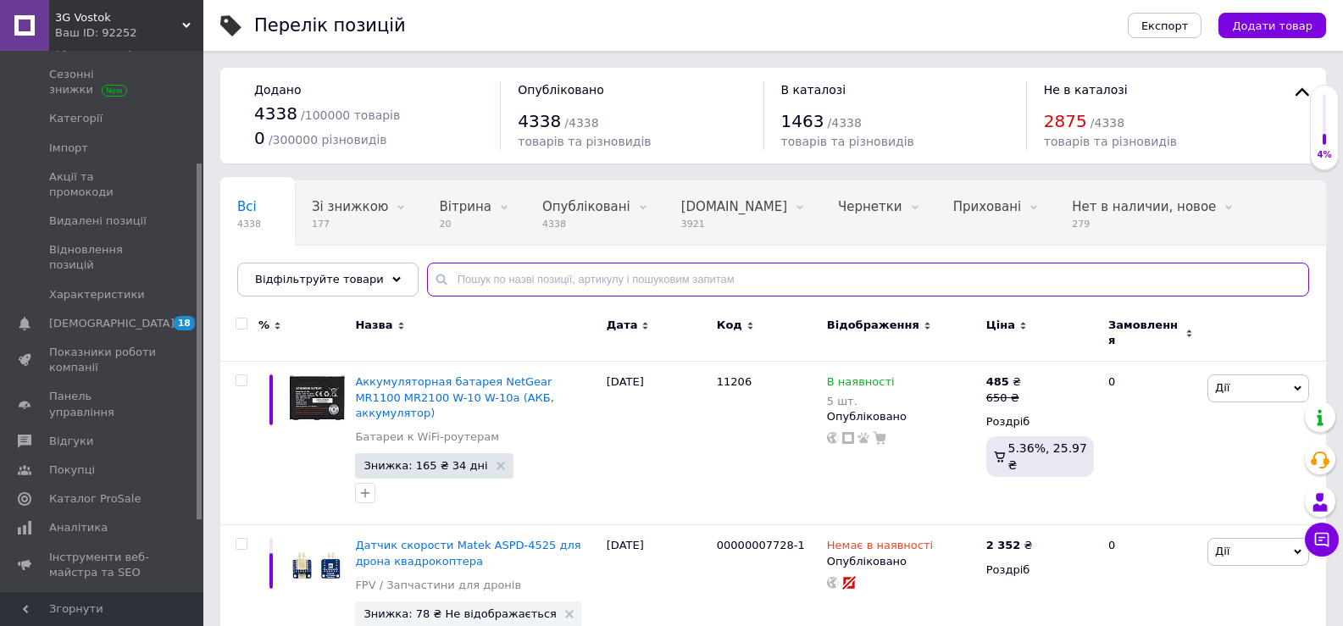
click at [446, 279] on input "text" at bounding box center [868, 280] width 882 height 34
click at [471, 280] on input "text" at bounding box center [868, 280] width 882 height 34
click at [452, 275] on input "text" at bounding box center [868, 280] width 882 height 34
type input "10357"
